Goal: Information Seeking & Learning: Learn about a topic

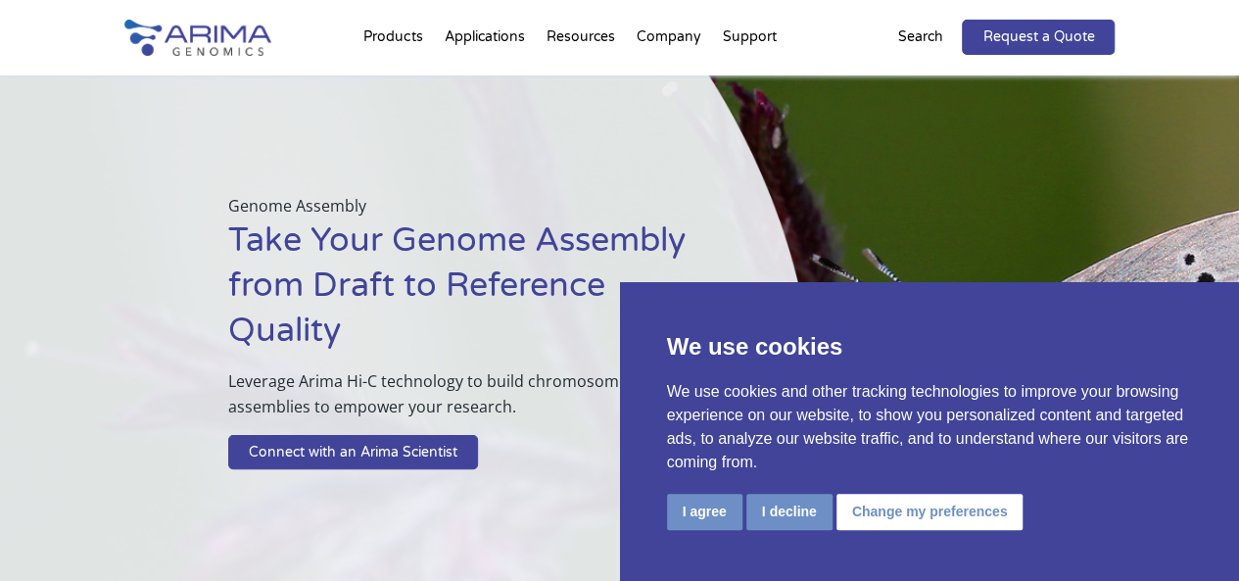
scroll to position [5870, 0]
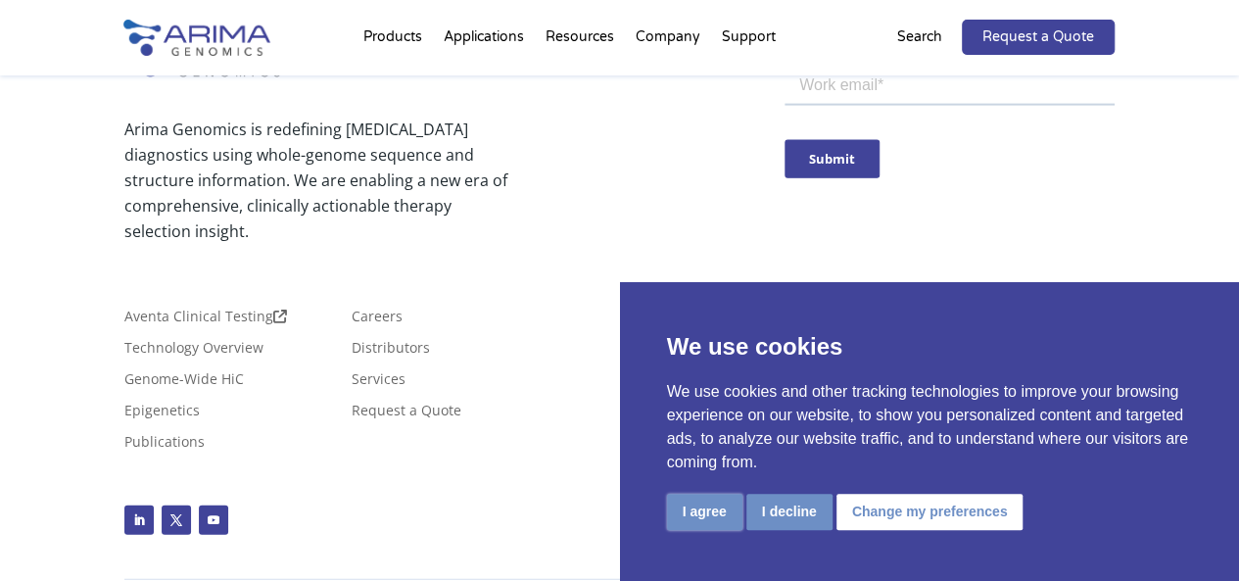
click at [711, 517] on button "I agree" at bounding box center [704, 512] width 75 height 36
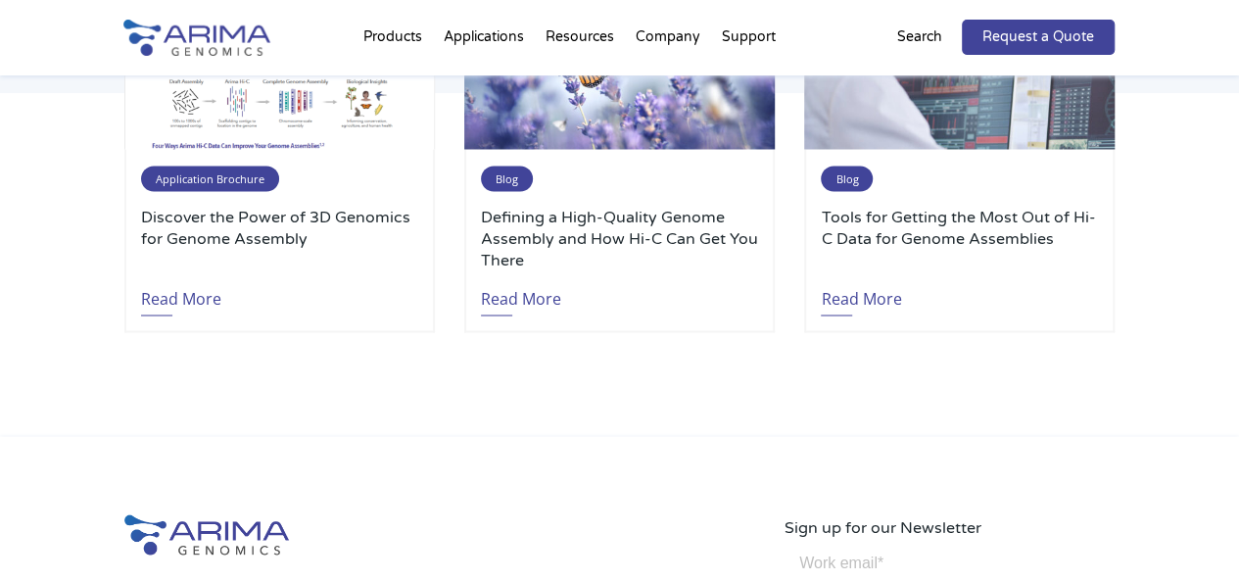
scroll to position [5362, 0]
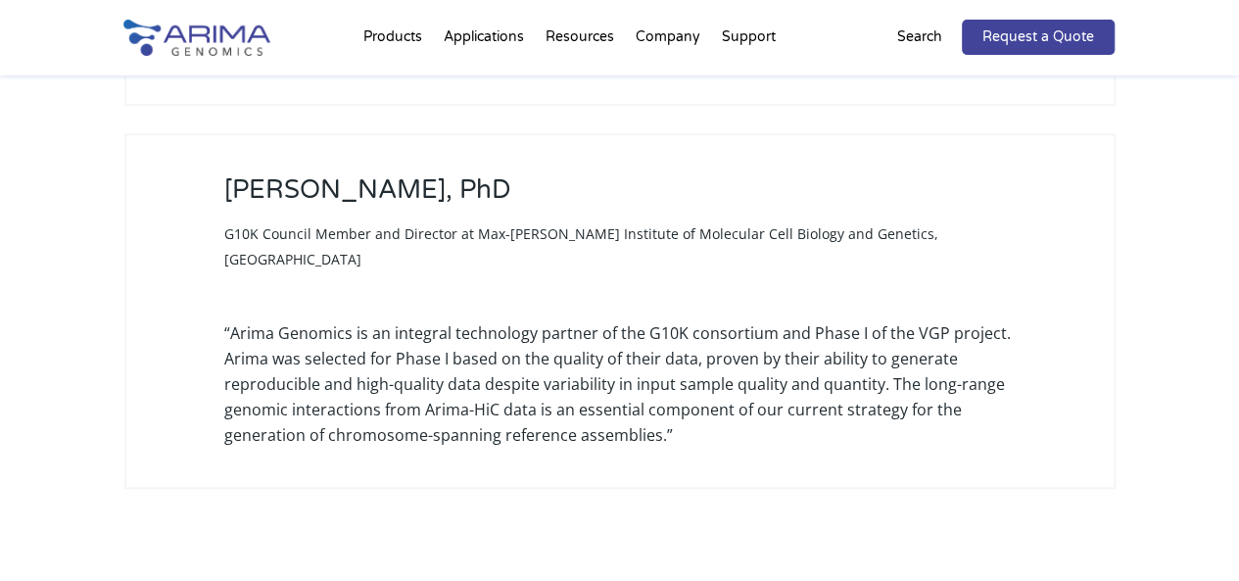
click at [411, 450] on div "Gene Myers, PhD G10K Council Member and Director at Max-Planck Institute of Mol…" at bounding box center [619, 311] width 991 height 356
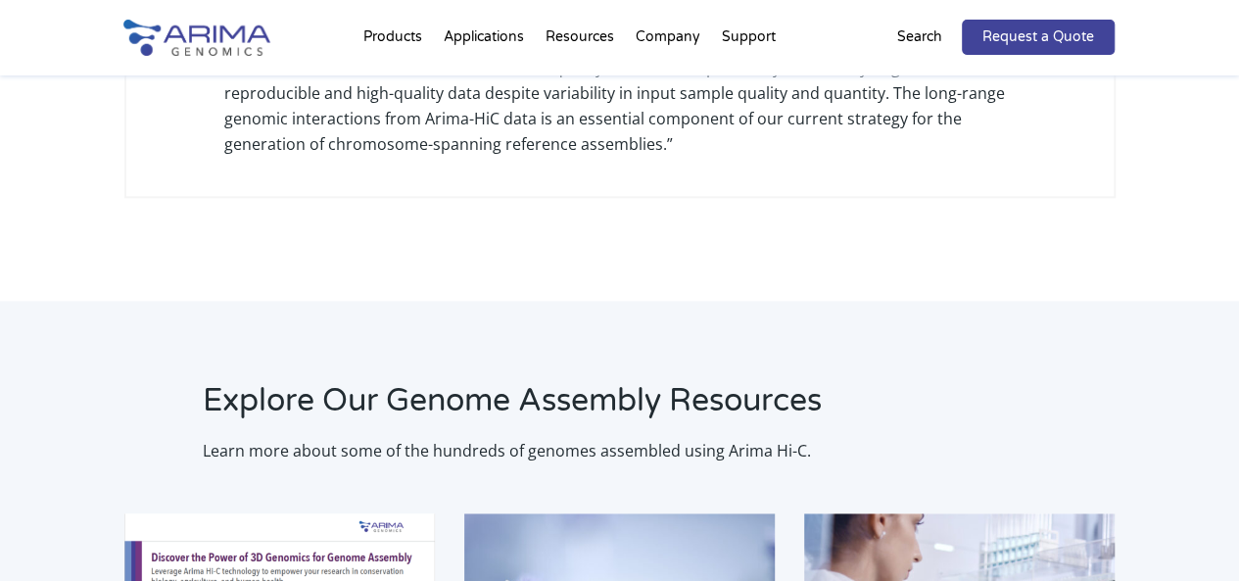
scroll to position [4844, 0]
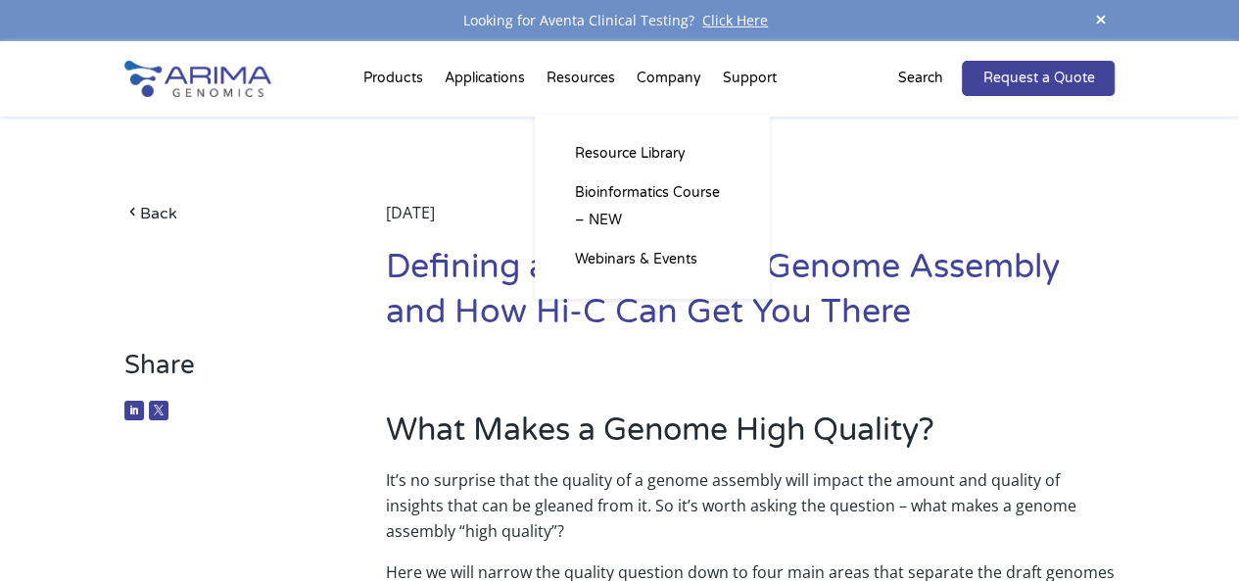
click at [586, 67] on li "Resources Resource Library Documentation Publications Literature Videos Blog Bi…" at bounding box center [580, 82] width 90 height 67
click at [597, 89] on li "Resources Resource Library Documentation Publications Literature Videos Blog Bi…" at bounding box center [580, 82] width 90 height 67
click at [578, 73] on li "Resources Resource Library Documentation Publications Literature Videos Blog Bi…" at bounding box center [580, 82] width 90 height 67
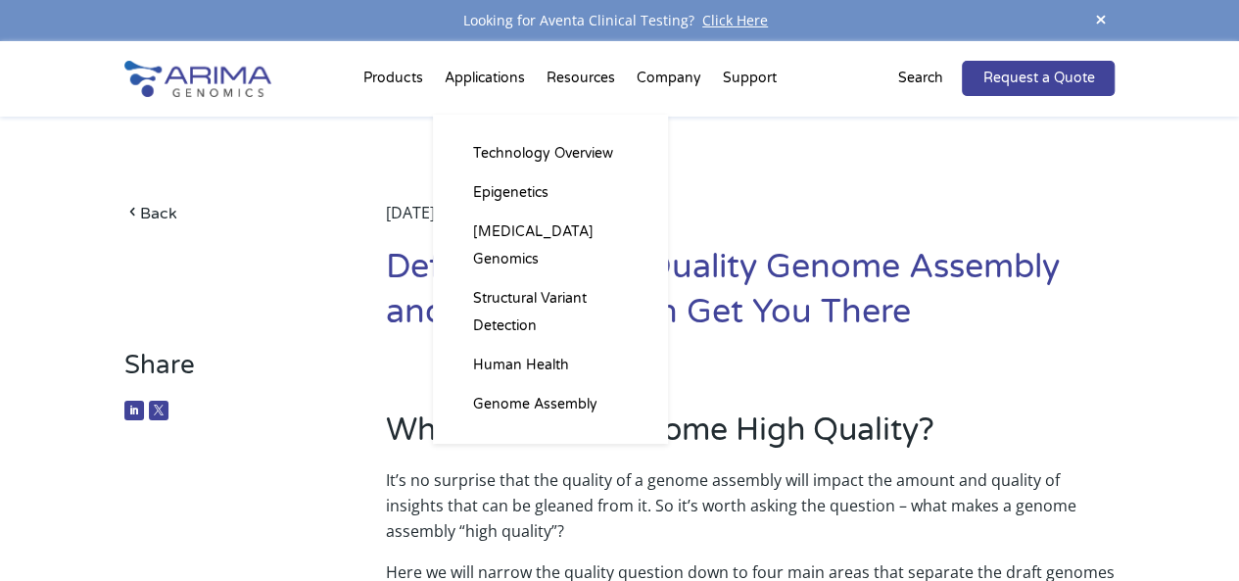
click at [503, 72] on li "Applications Technology Overview Epigenetics Cancer Genomics Structural Variant…" at bounding box center [484, 82] width 102 height 67
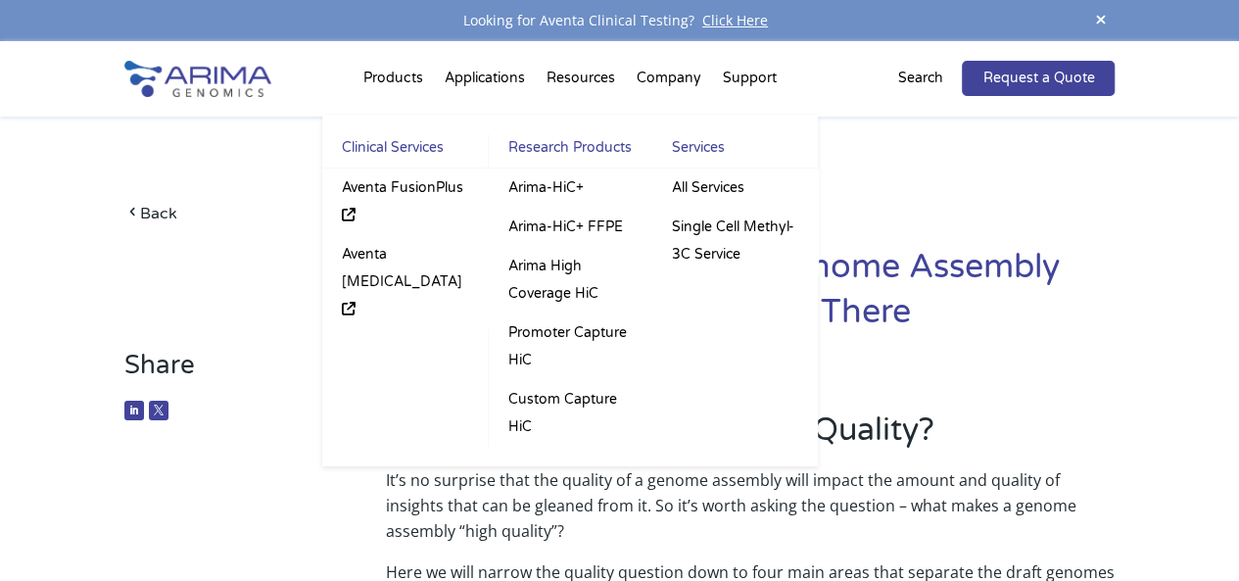
click at [374, 79] on li "Products Clinical Services Aventa FusionPlus Aventa Lymphoma Research Products …" at bounding box center [393, 82] width 80 height 67
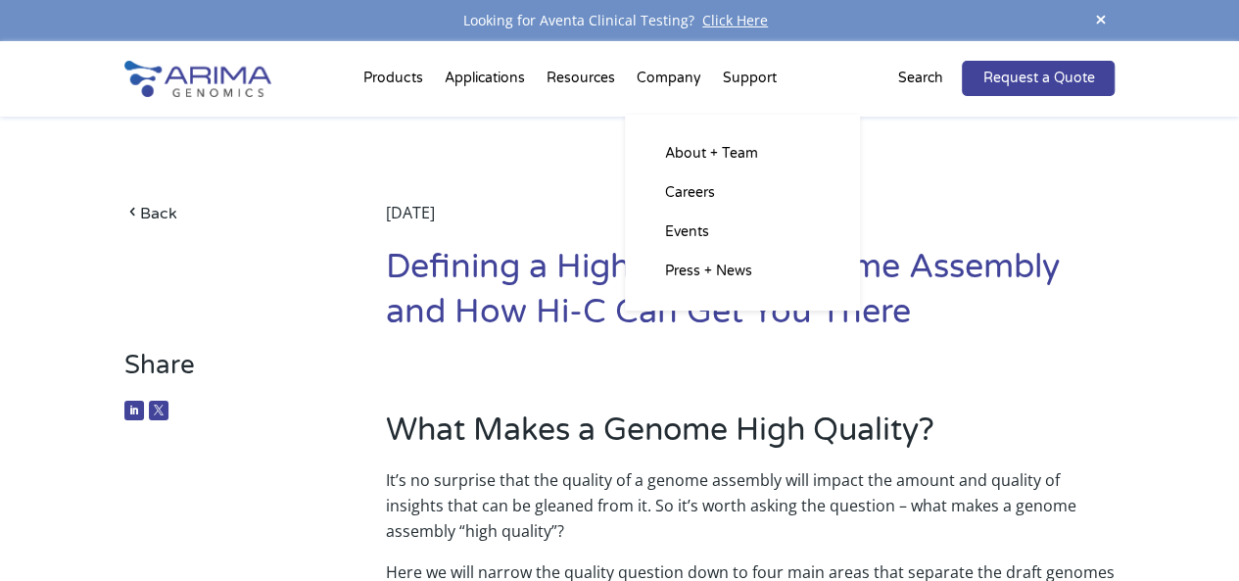
click at [694, 87] on li "Company About + Team Careers Events Press + News" at bounding box center [668, 82] width 86 height 67
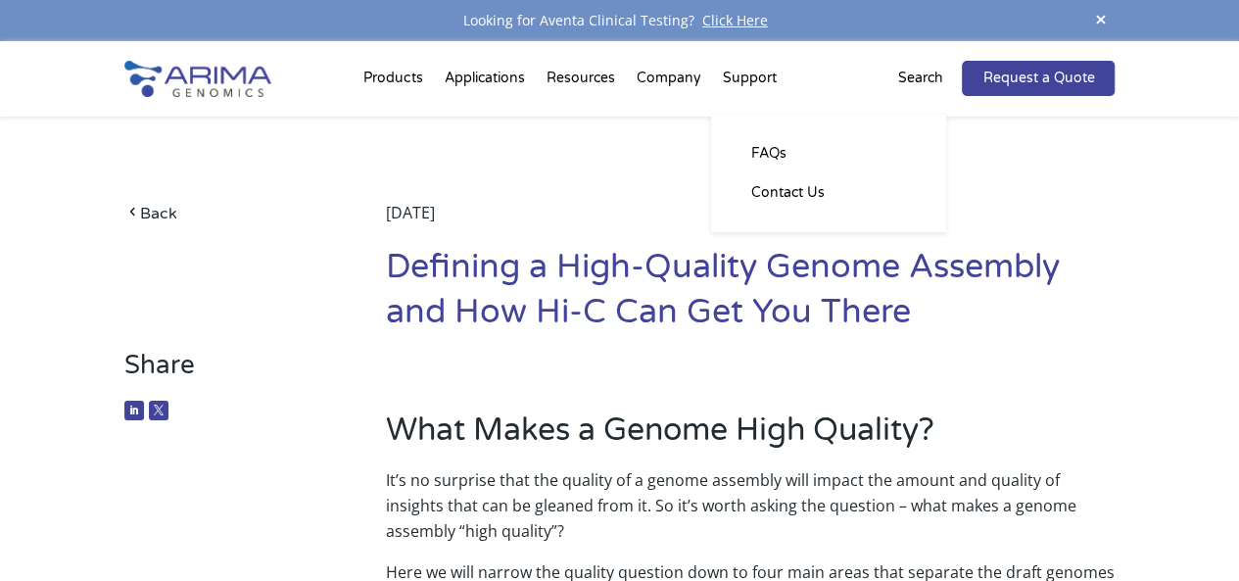
click at [726, 81] on li "Support FAQs Contact Us" at bounding box center [748, 82] width 75 height 67
click at [772, 136] on link "FAQs" at bounding box center [829, 153] width 196 height 39
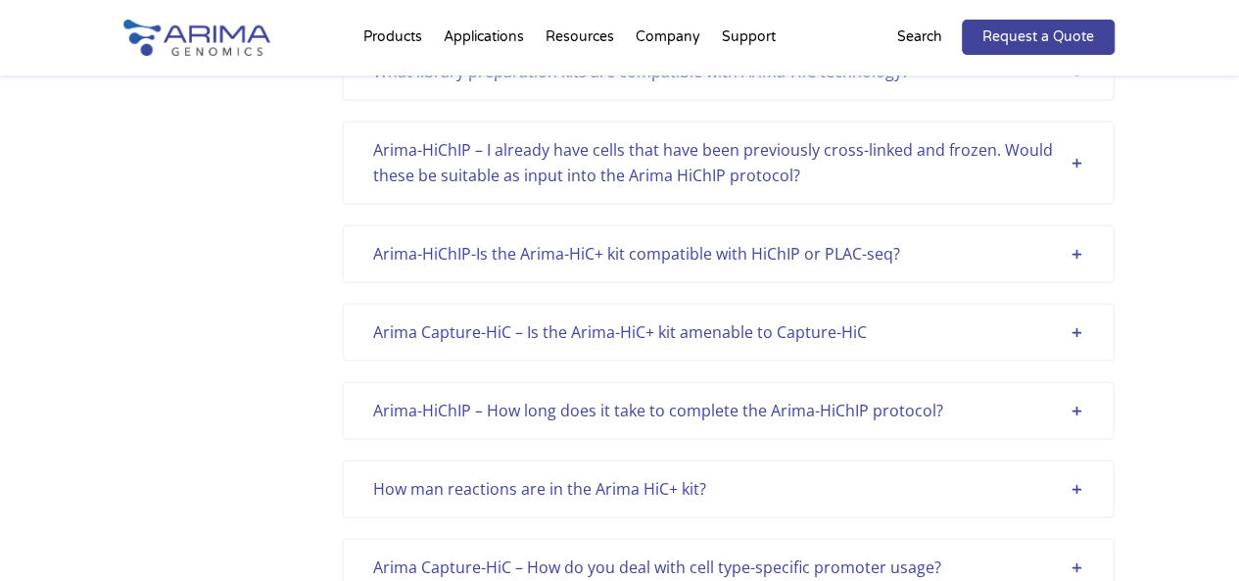
scroll to position [4463, 0]
click at [527, 260] on div "Arima-HiChIP-Is the Arima-HiC+ kit compatible with HiChIP or PLAC-seq?" at bounding box center [728, 255] width 710 height 25
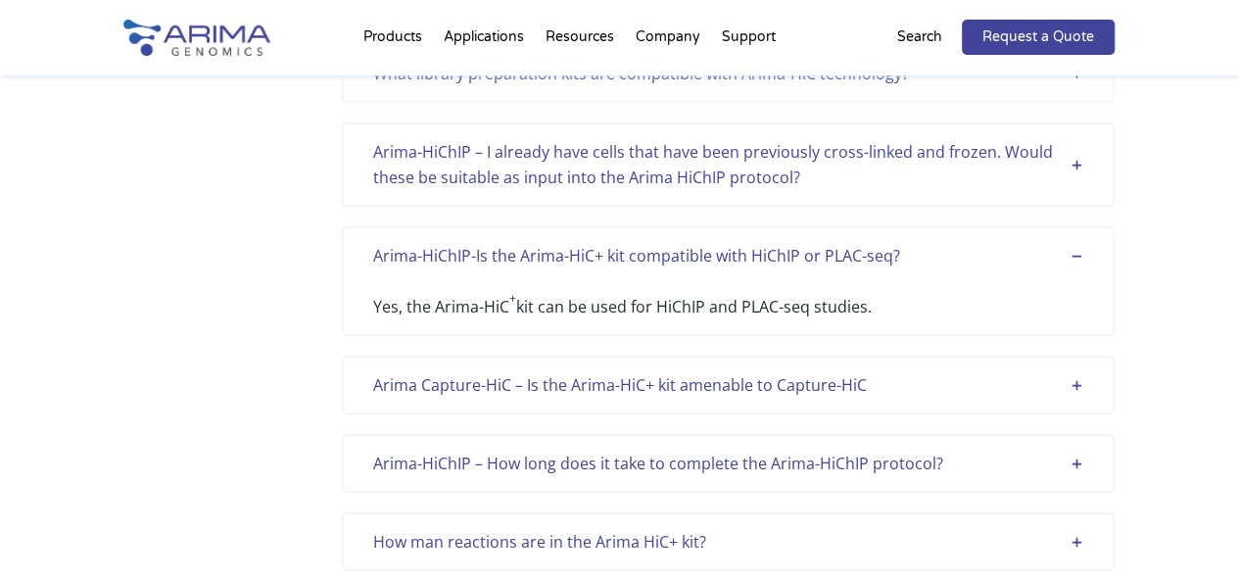
click at [582, 167] on div "Arima-HiChIP – I already have cells that have been previously cross-linked and …" at bounding box center [728, 164] width 710 height 51
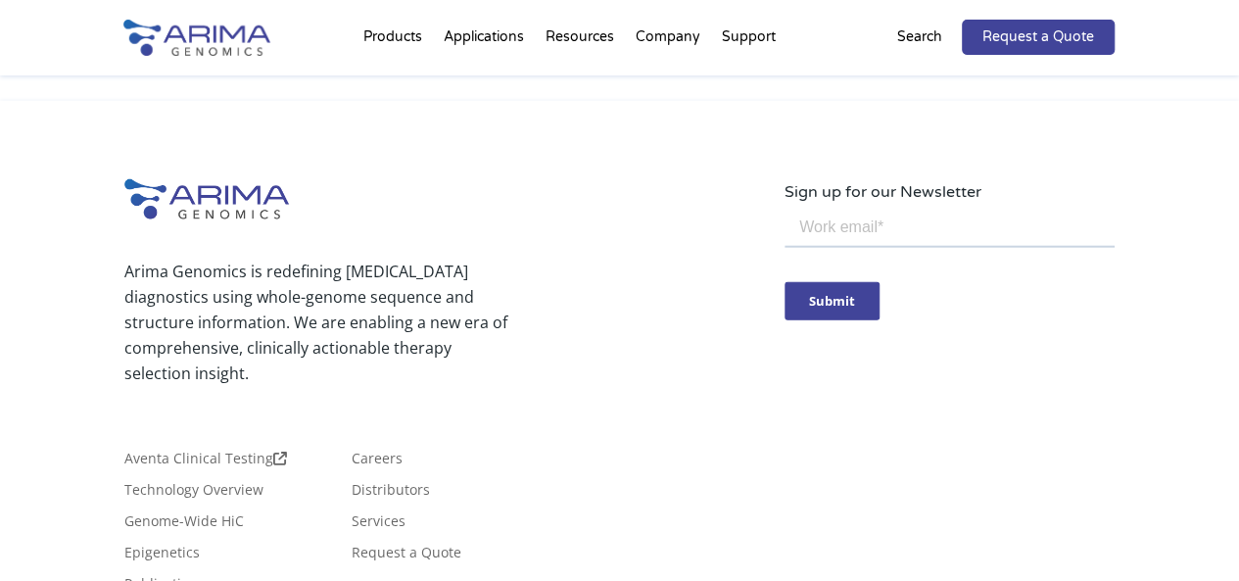
scroll to position [6187, 0]
